Goal: Information Seeking & Learning: Learn about a topic

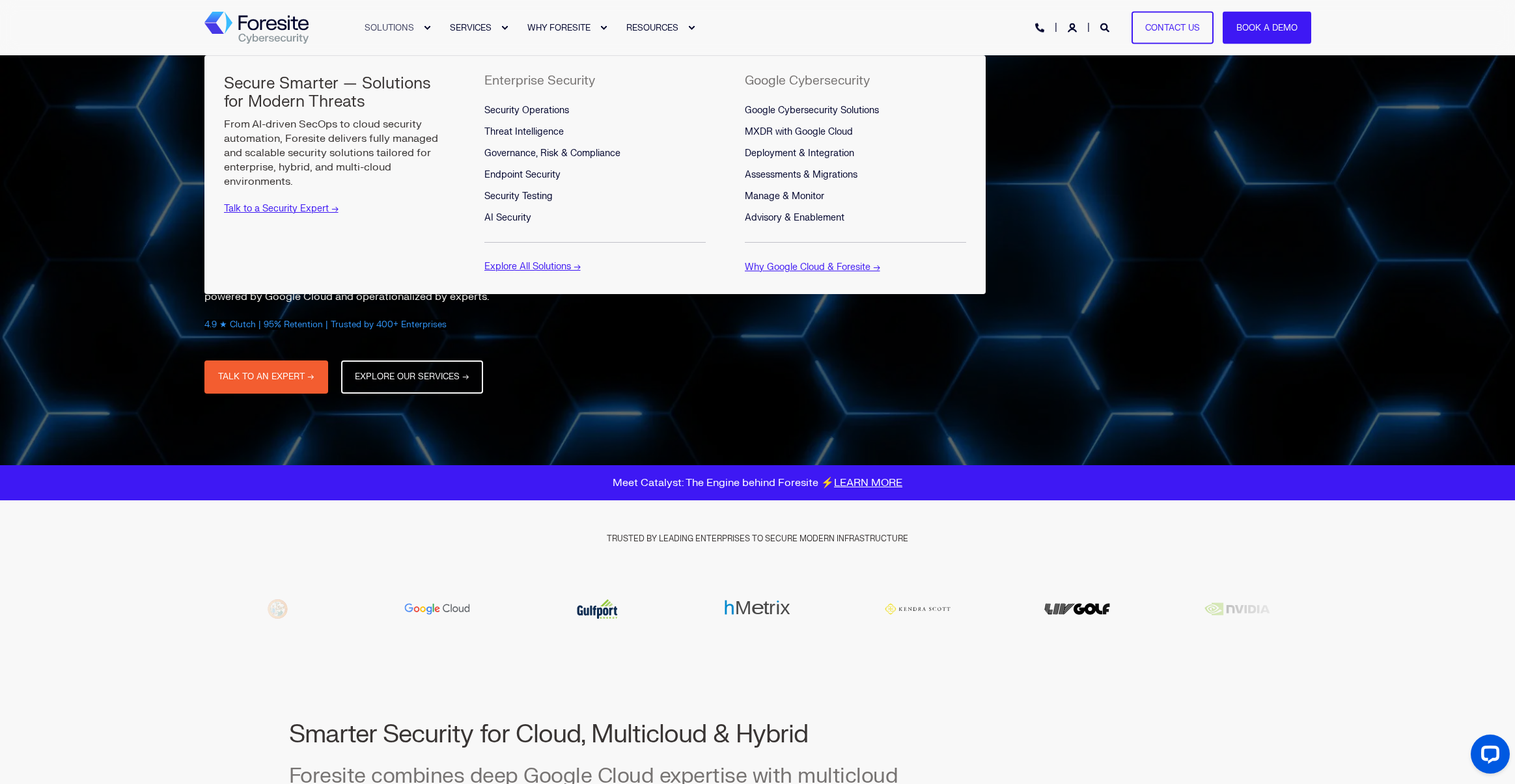
click at [418, 32] on link "SOLUTIONS" at bounding box center [390, 27] width 85 height 55
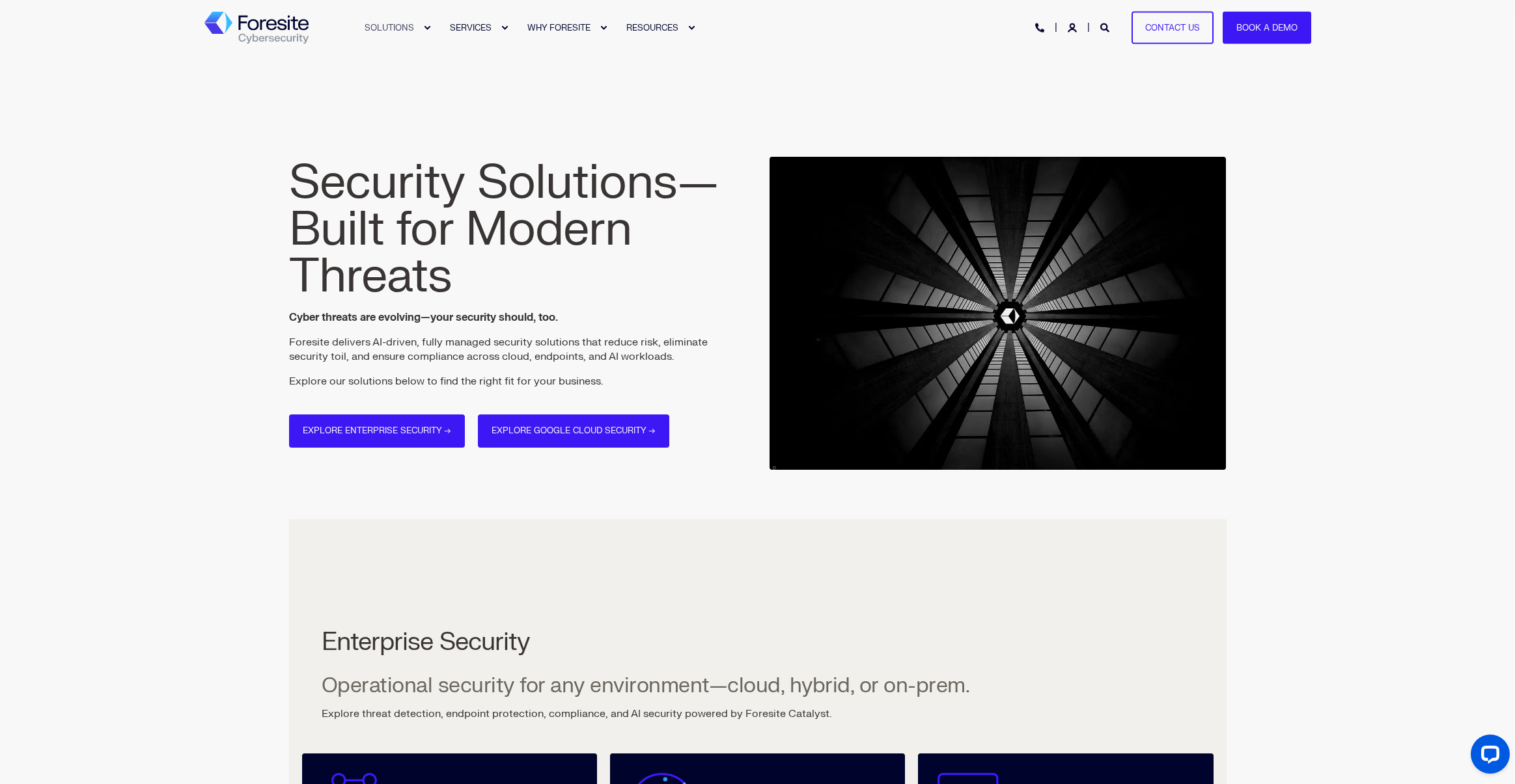
click at [425, 26] on div "Expand SOLUTIONS" at bounding box center [427, 28] width 8 height 8
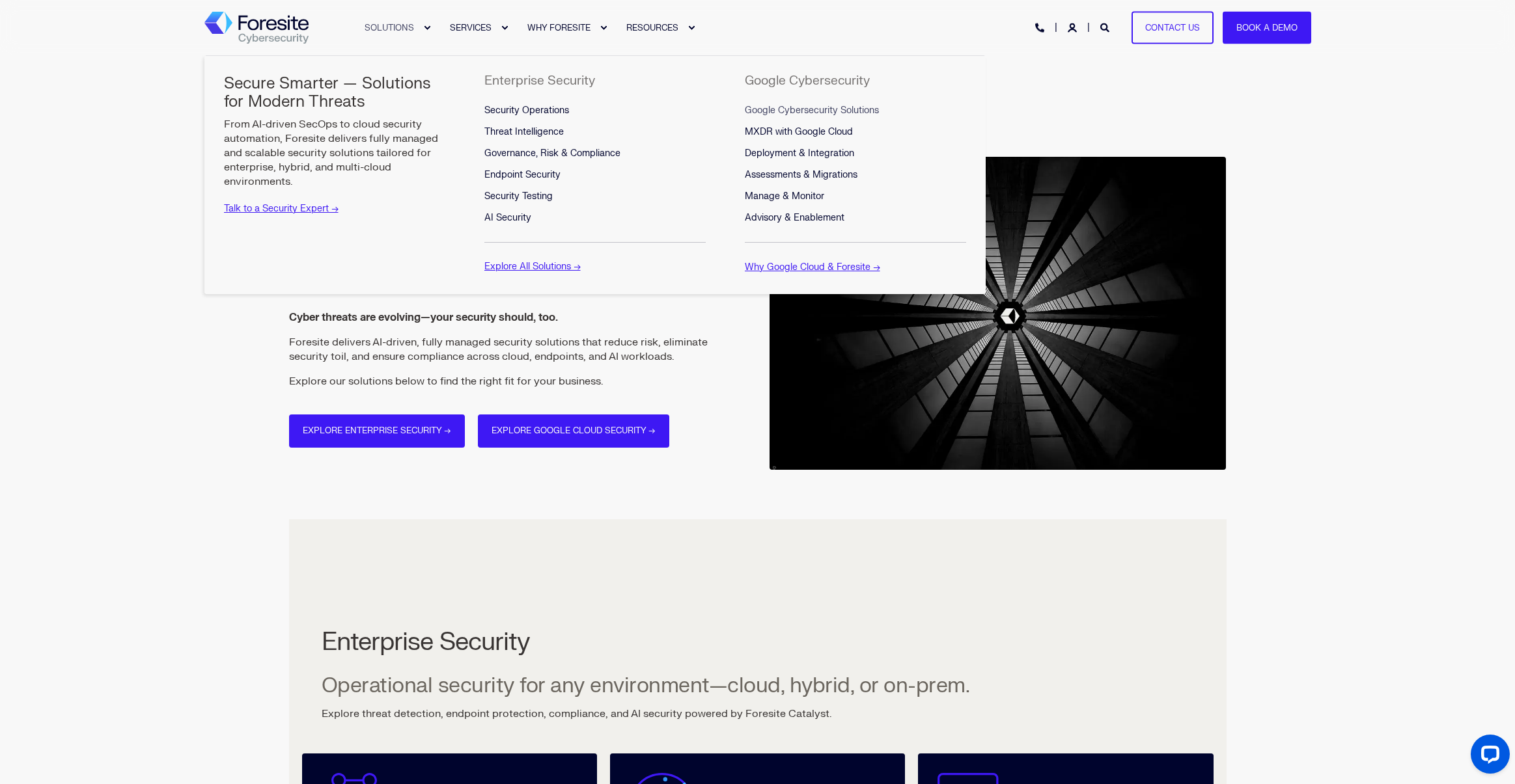
click at [834, 111] on span "Google Cybersecurity Solutions" at bounding box center [812, 110] width 134 height 11
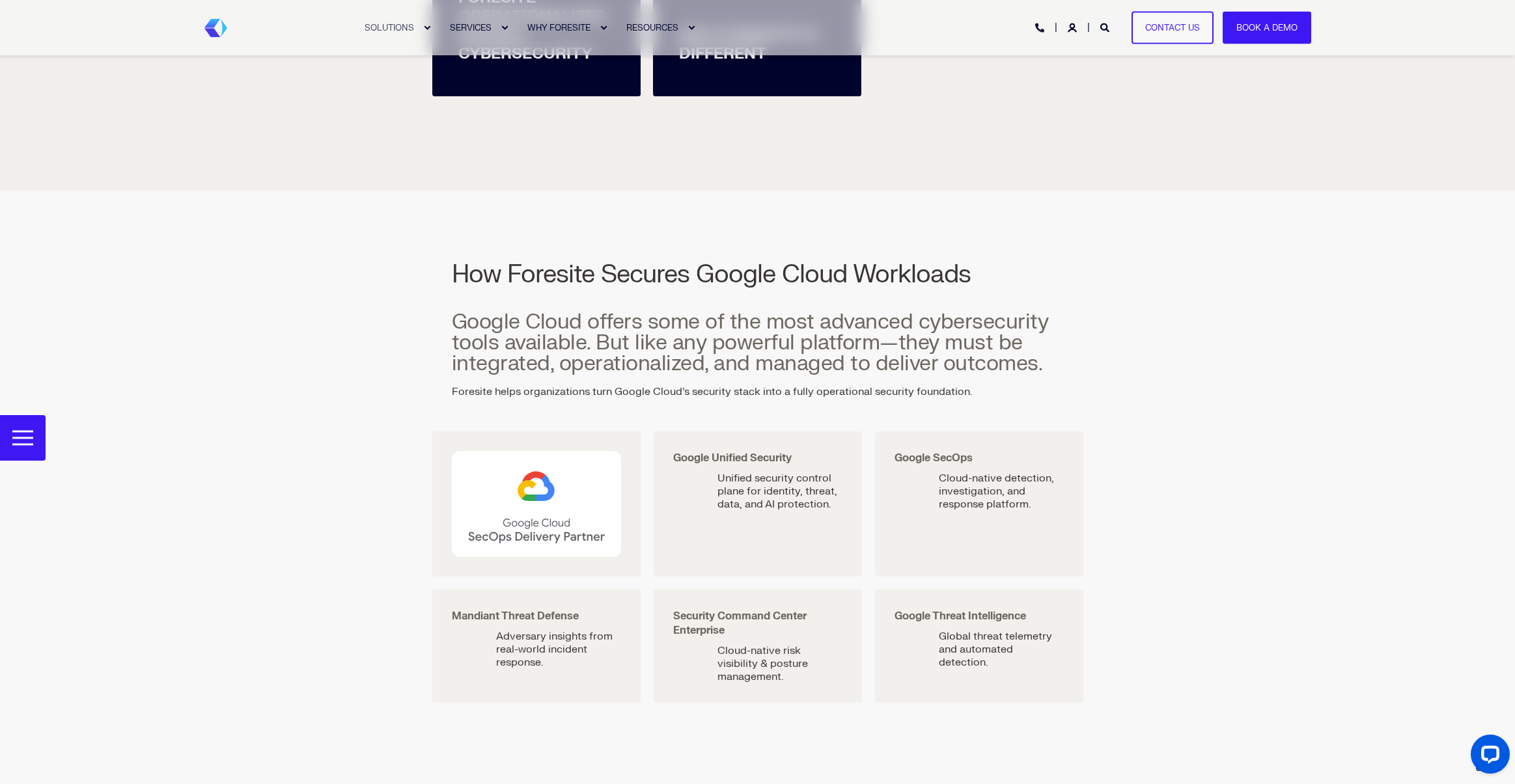
scroll to position [898, 0]
